Goal: Task Accomplishment & Management: Use online tool/utility

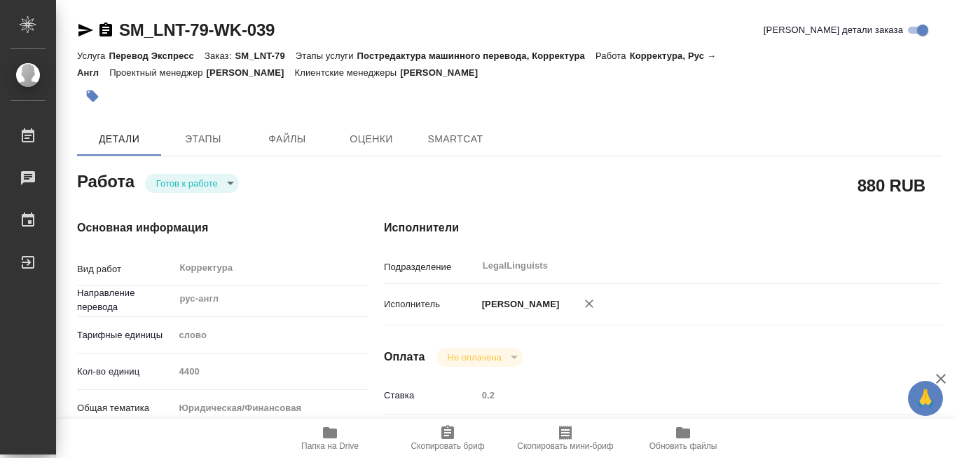
type textarea "x"
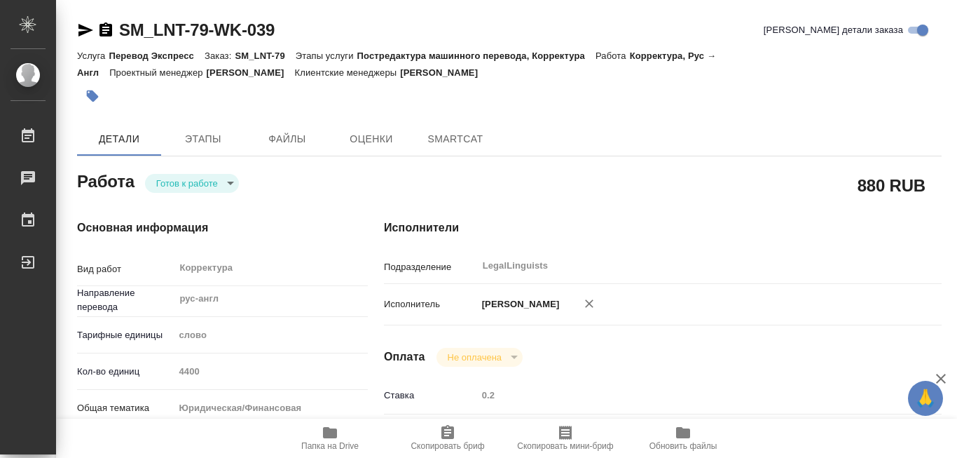
type textarea "x"
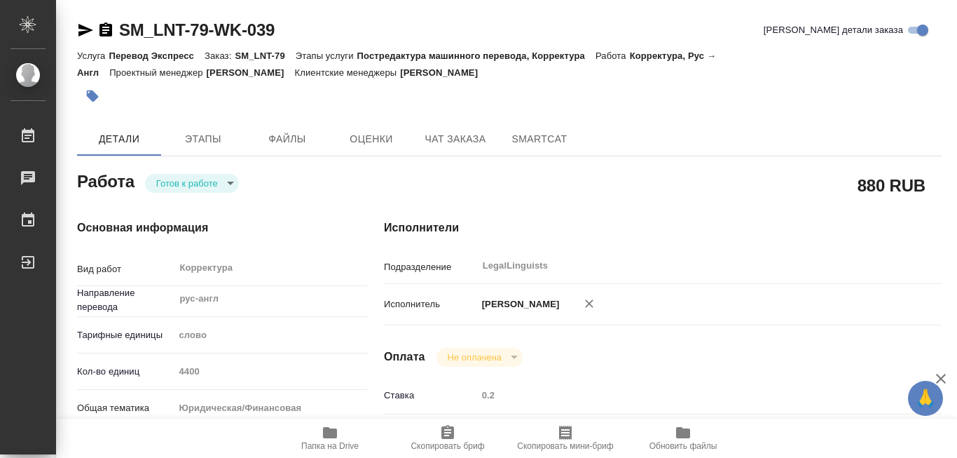
type textarea "x"
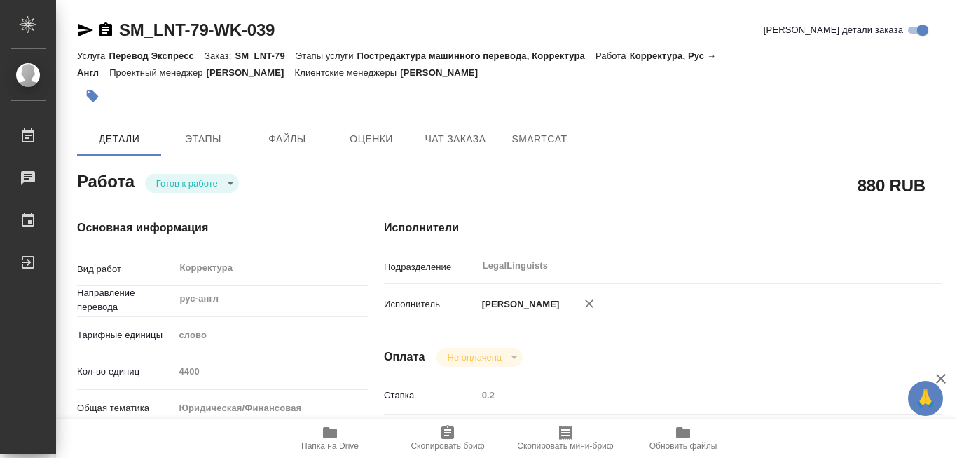
type textarea "x"
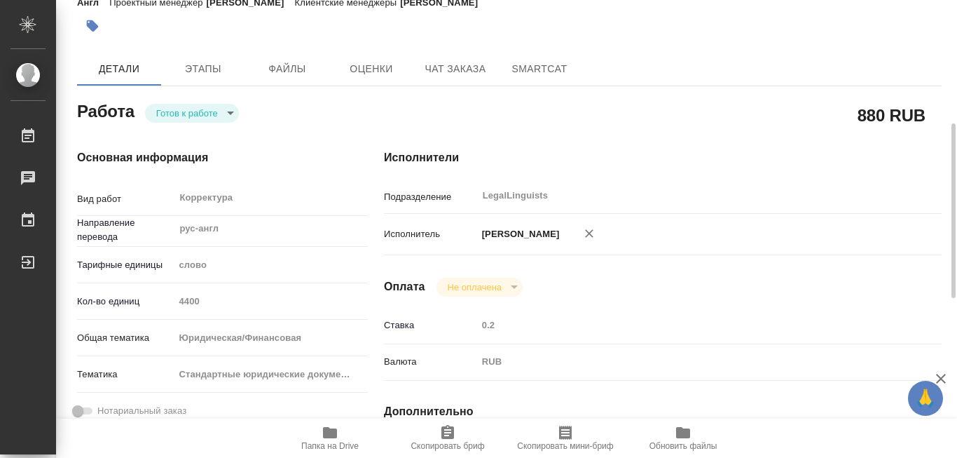
scroll to position [140, 0]
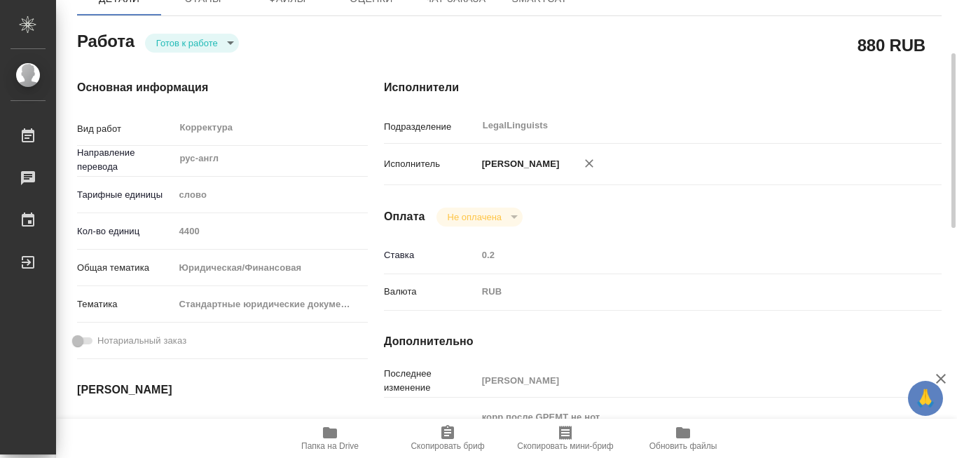
click at [330, 433] on icon "button" at bounding box center [330, 432] width 14 height 11
